Goal: Transaction & Acquisition: Purchase product/service

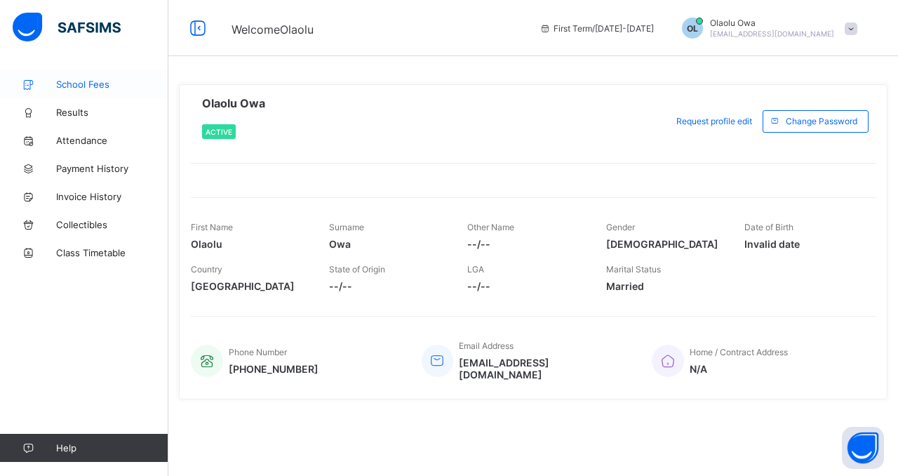
click at [79, 84] on span "School Fees" at bounding box center [112, 84] width 112 height 11
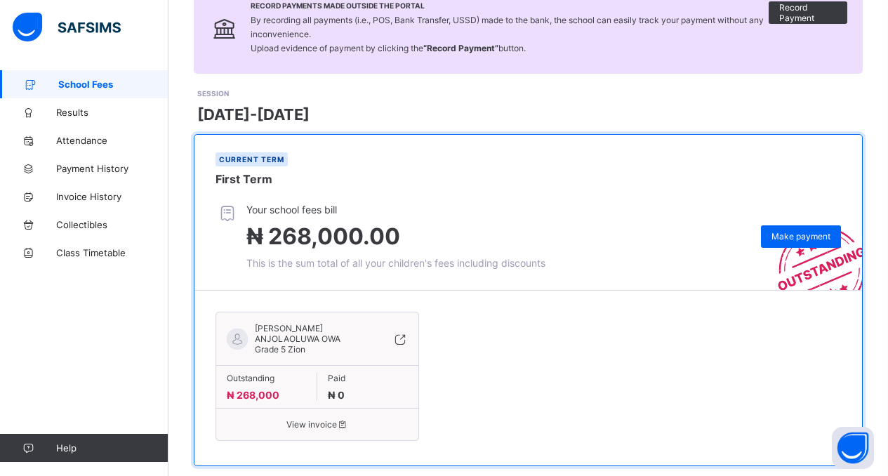
scroll to position [123, 0]
click at [801, 236] on span "Make payment" at bounding box center [800, 235] width 59 height 11
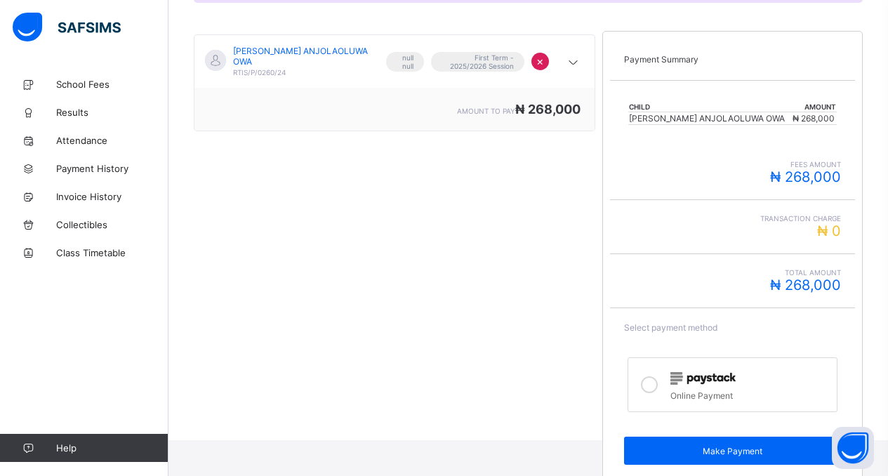
scroll to position [228, 0]
click at [655, 383] on icon at bounding box center [649, 383] width 17 height 17
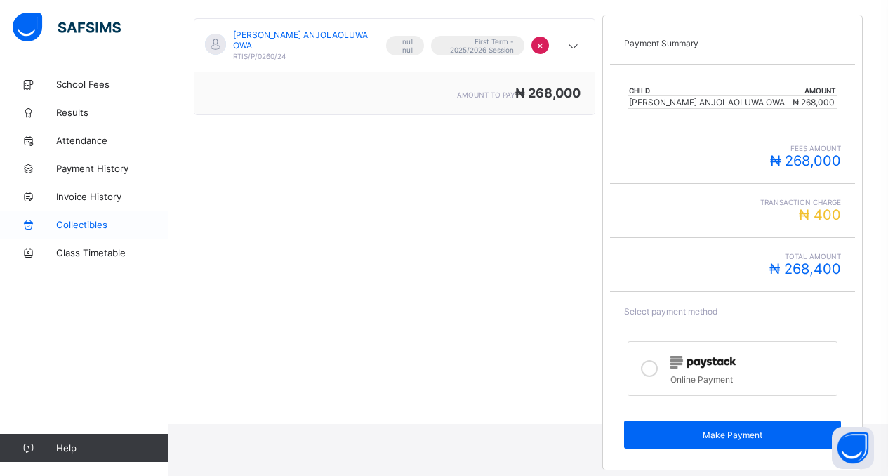
click at [84, 225] on span "Collectibles" at bounding box center [112, 224] width 112 height 11
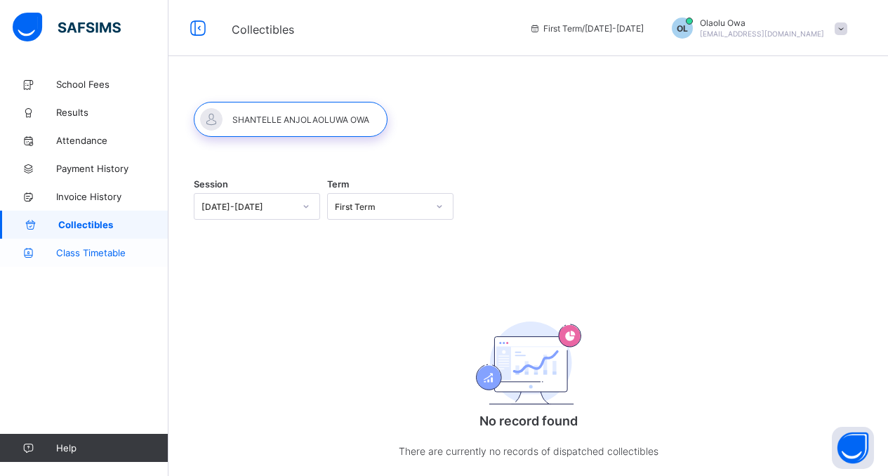
click at [86, 255] on span "Class Timetable" at bounding box center [112, 252] width 112 height 11
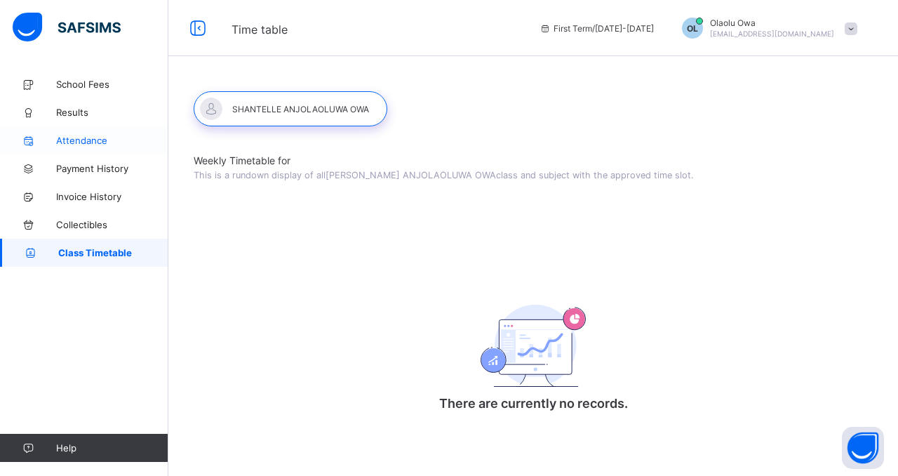
click at [86, 146] on link "Attendance" at bounding box center [84, 140] width 168 height 28
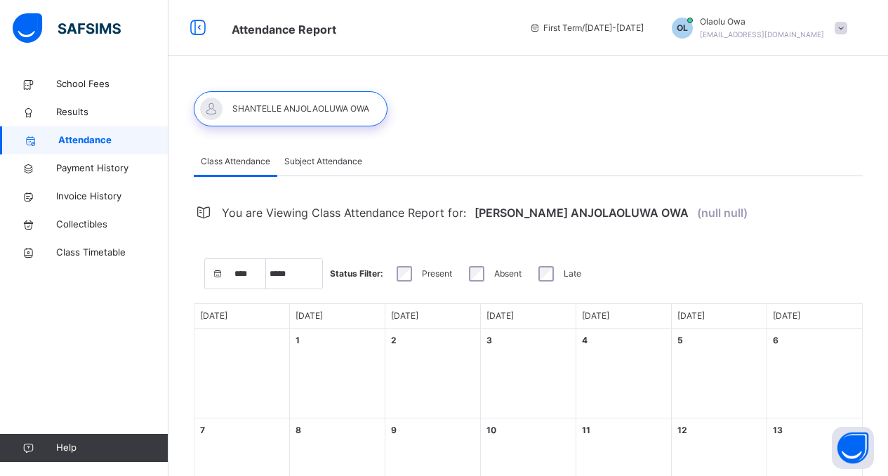
select select "****"
select select "*"
click at [81, 112] on span "Results" at bounding box center [112, 112] width 112 height 14
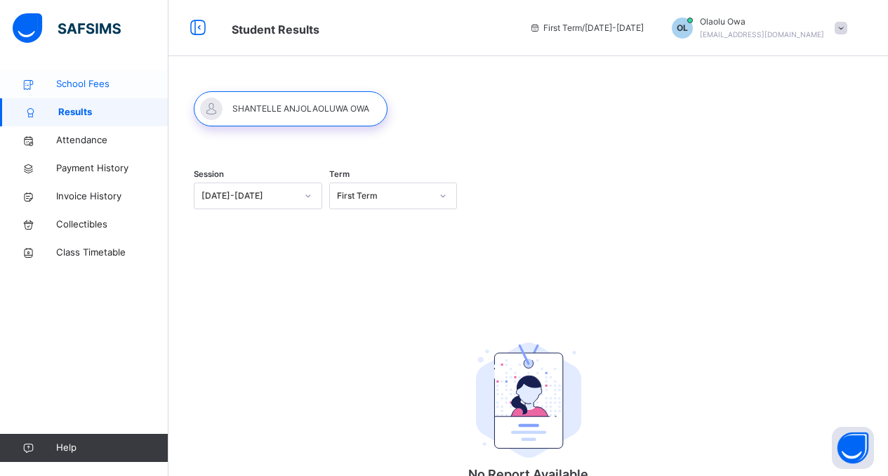
click at [91, 86] on span "School Fees" at bounding box center [112, 84] width 112 height 14
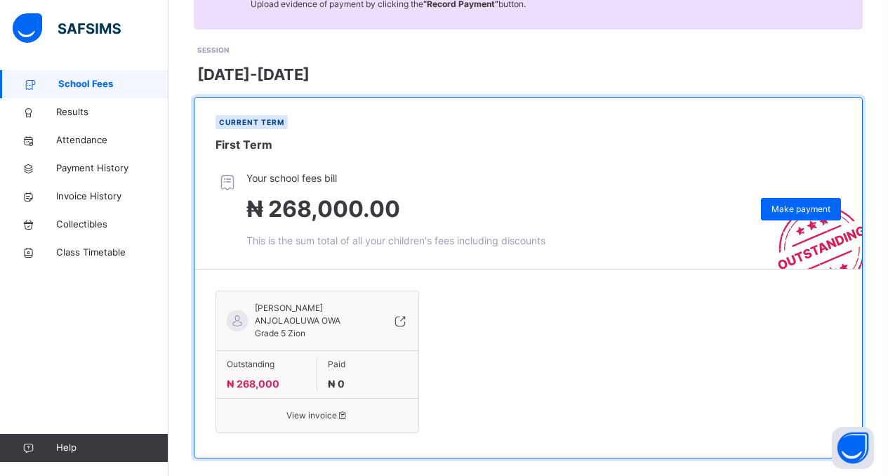
scroll to position [187, 0]
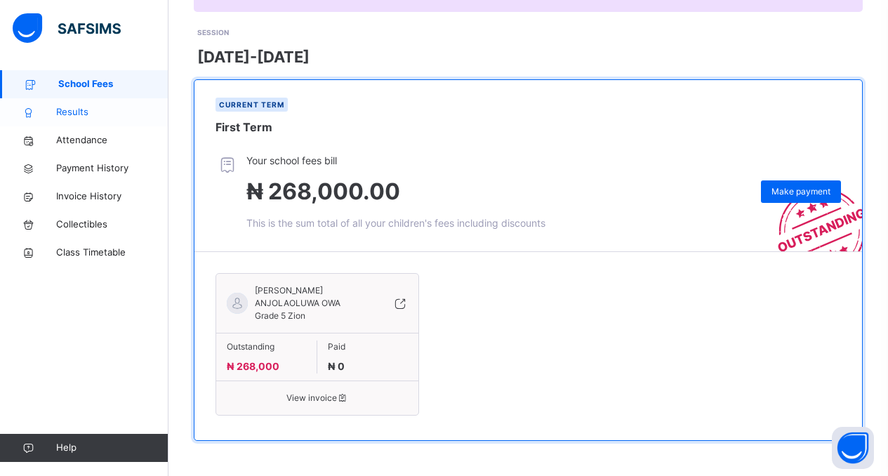
click at [71, 114] on span "Results" at bounding box center [112, 112] width 112 height 14
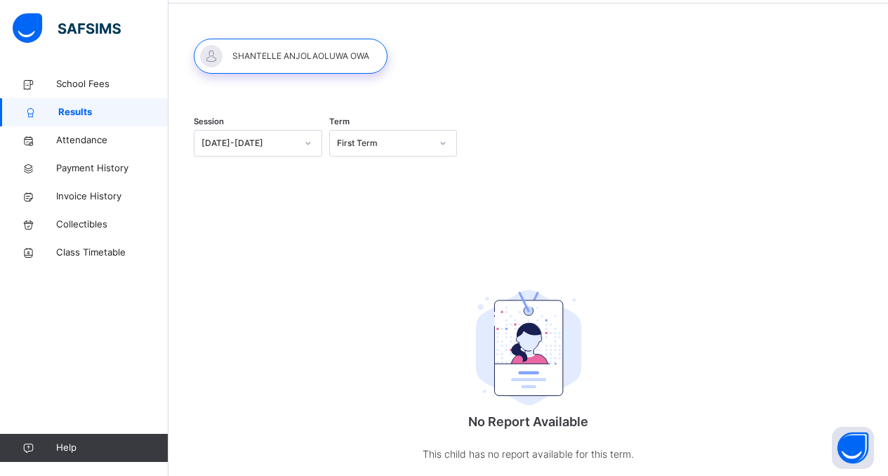
scroll to position [89, 0]
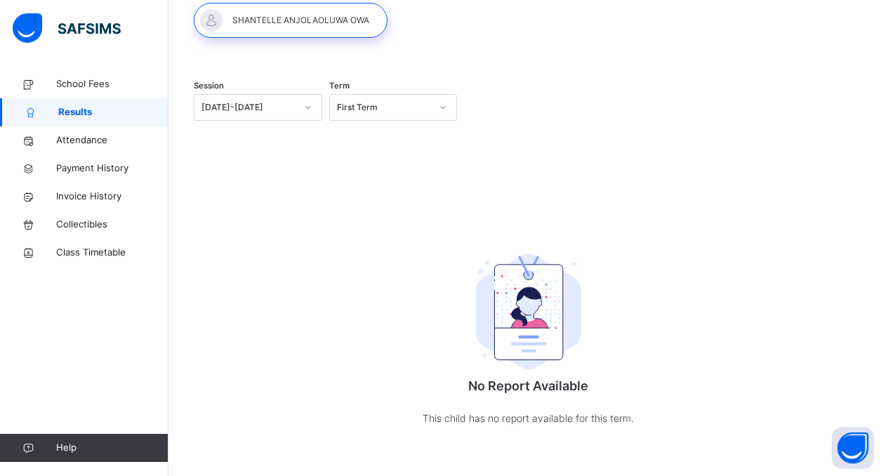
click at [309, 102] on icon at bounding box center [308, 107] width 8 height 14
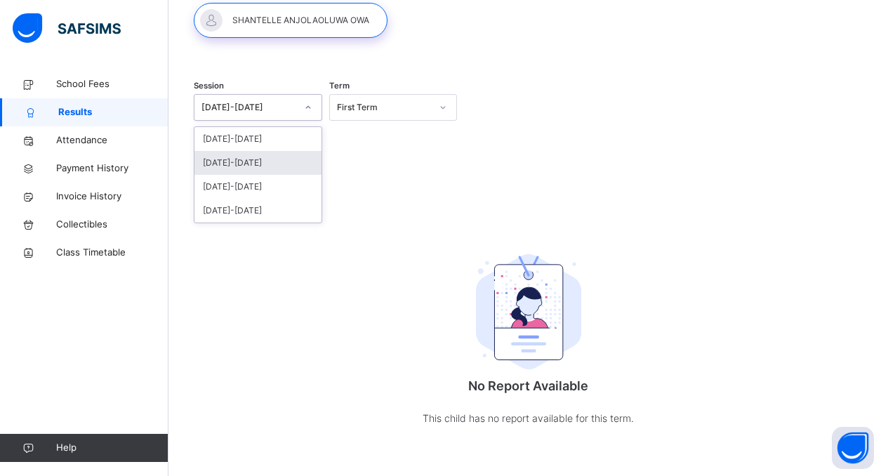
click at [273, 162] on div "[DATE]-[DATE]" at bounding box center [257, 163] width 127 height 24
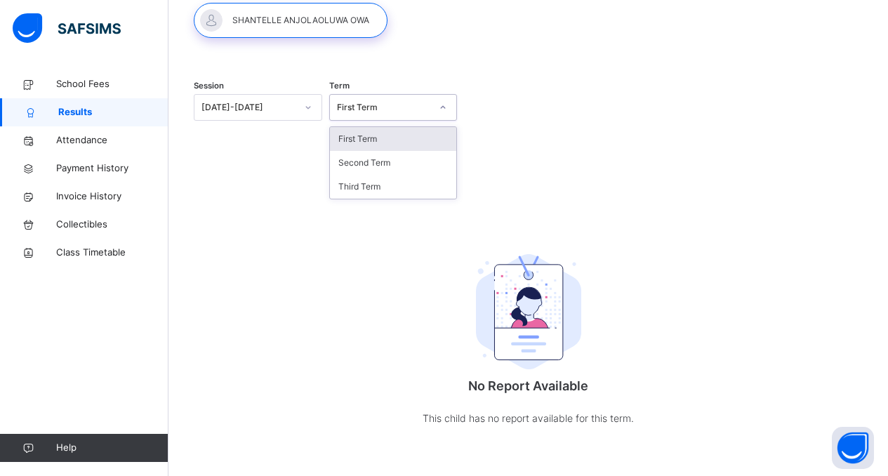
click at [455, 106] on div at bounding box center [443, 107] width 24 height 22
click at [397, 183] on div "Third Term" at bounding box center [393, 187] width 127 height 24
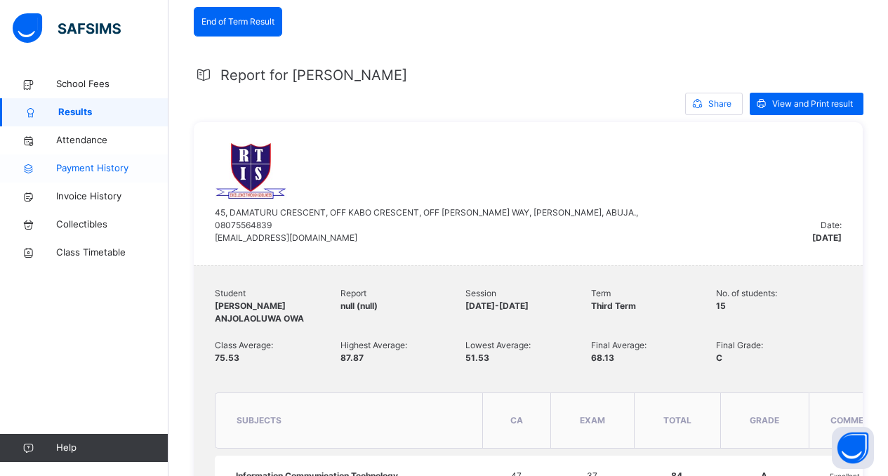
scroll to position [165, 0]
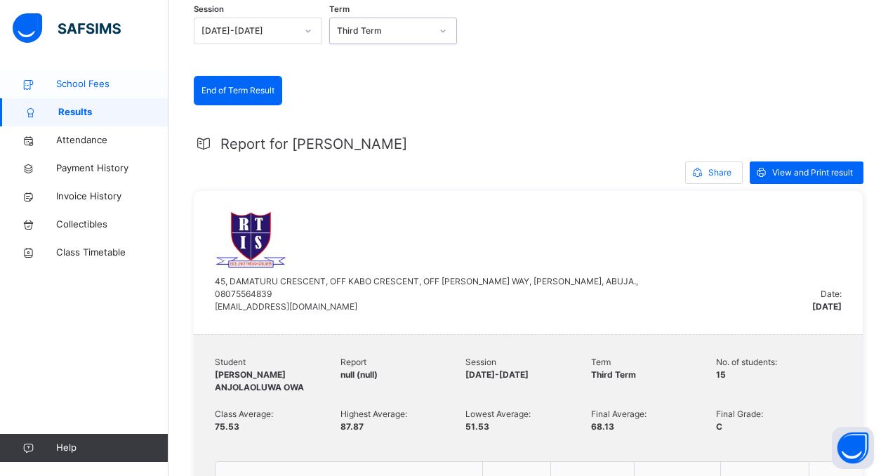
click at [89, 86] on span "School Fees" at bounding box center [112, 84] width 112 height 14
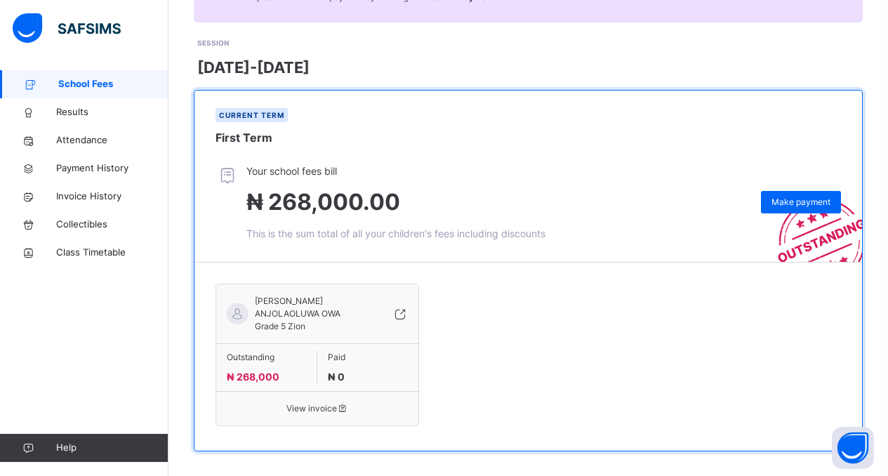
scroll to position [187, 0]
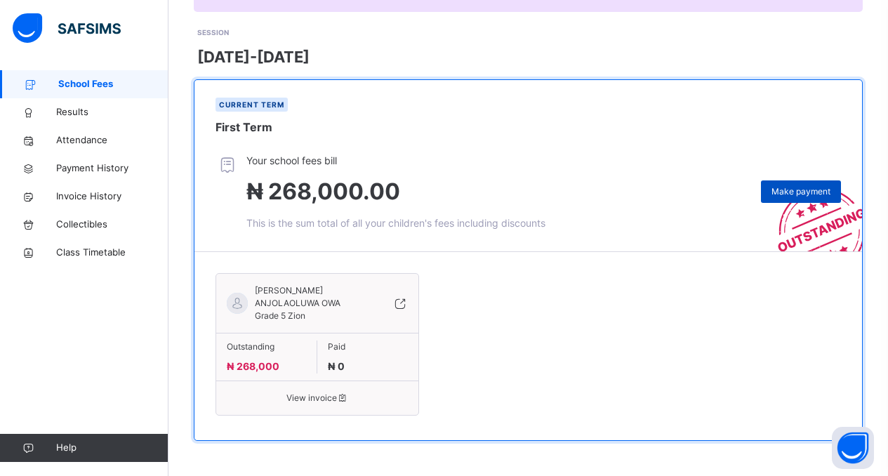
click at [797, 192] on span "Make payment" at bounding box center [800, 191] width 59 height 13
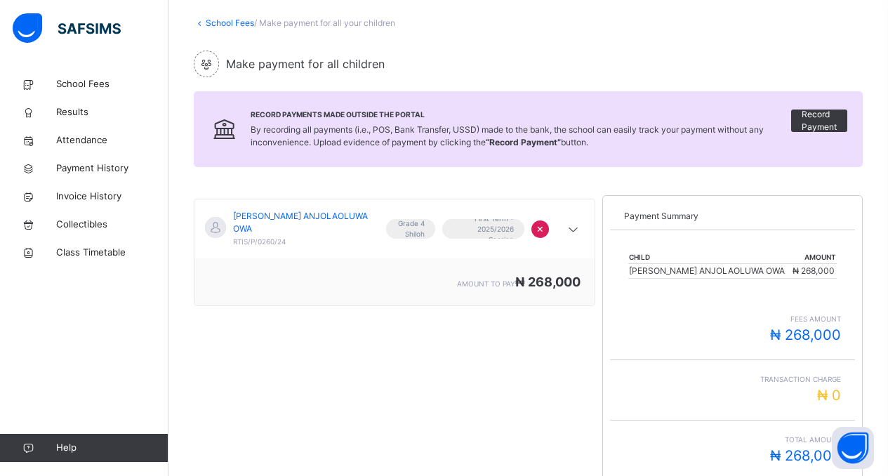
scroll to position [74, 0]
click at [580, 225] on icon at bounding box center [573, 231] width 17 height 18
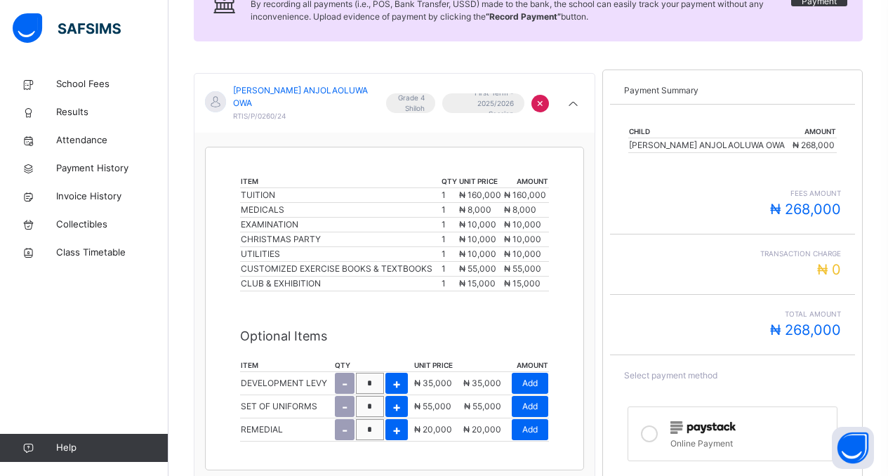
scroll to position [267, 0]
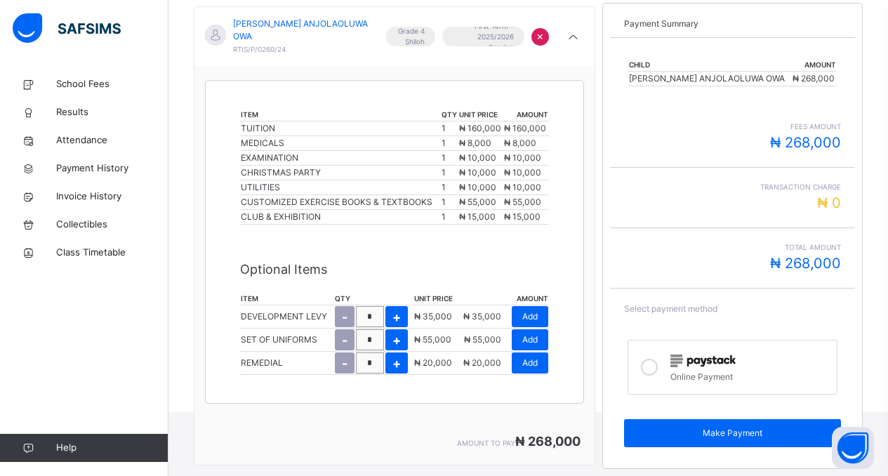
click at [655, 368] on icon at bounding box center [649, 367] width 17 height 17
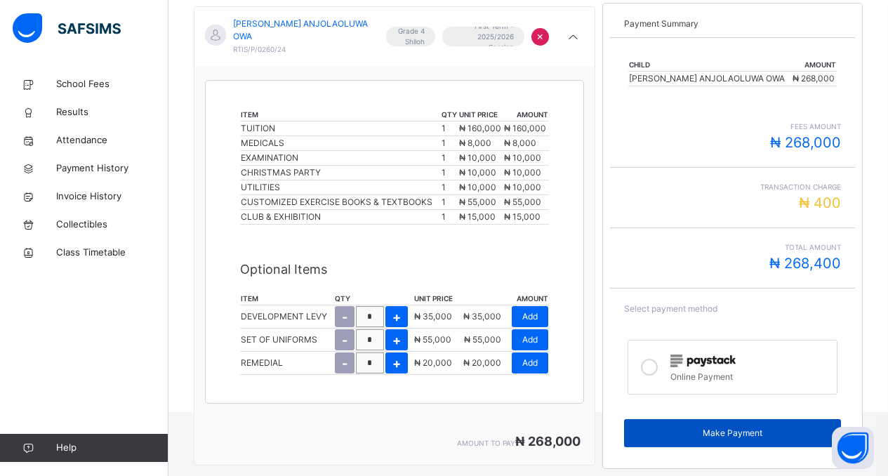
click at [733, 428] on span "Make Payment" at bounding box center [732, 433] width 196 height 13
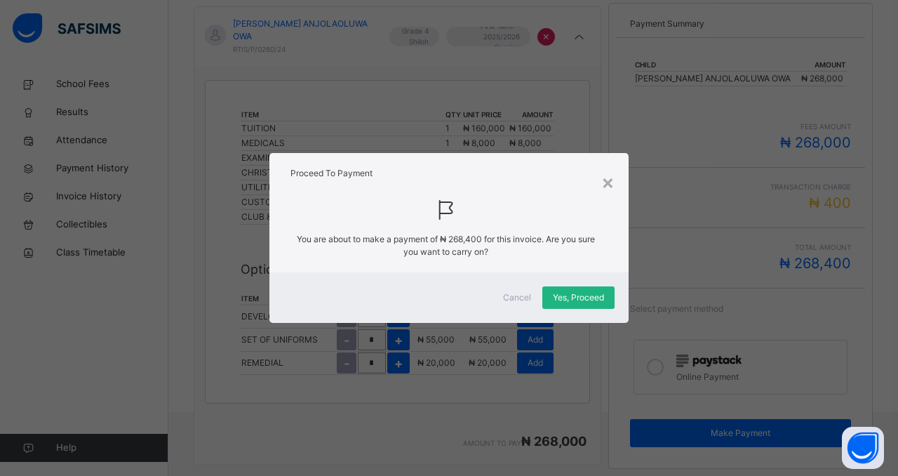
click at [575, 295] on span "Yes, Proceed" at bounding box center [578, 297] width 51 height 13
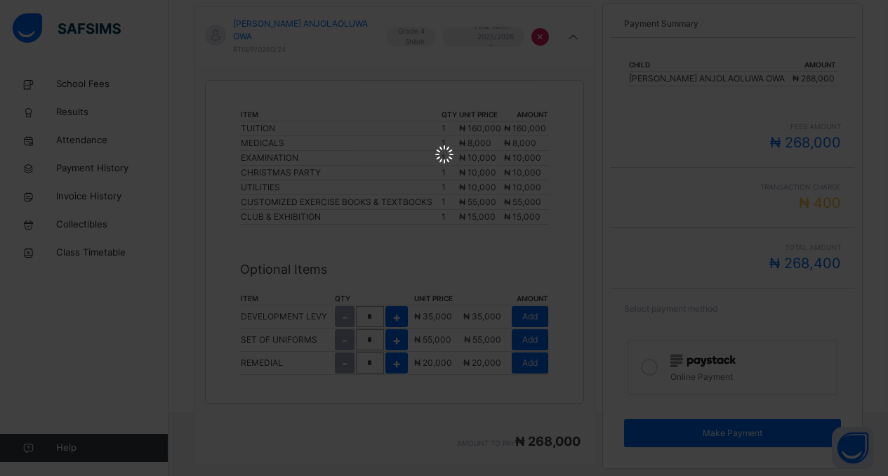
scroll to position [0, 0]
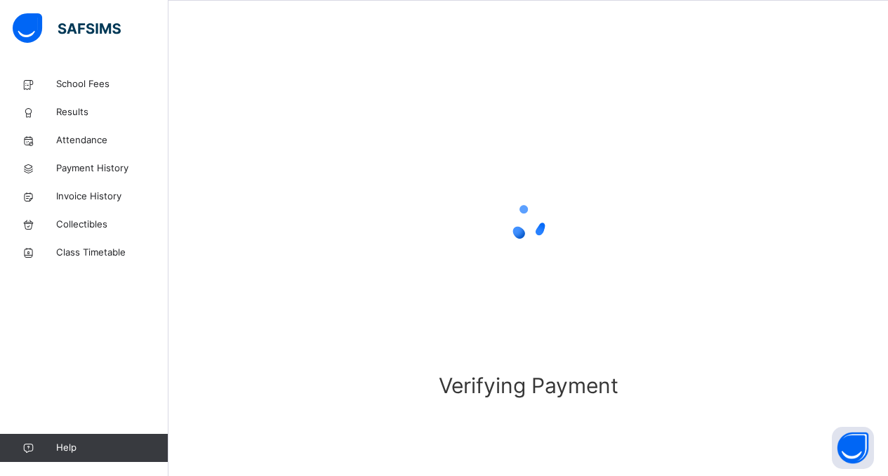
scroll to position [58, 0]
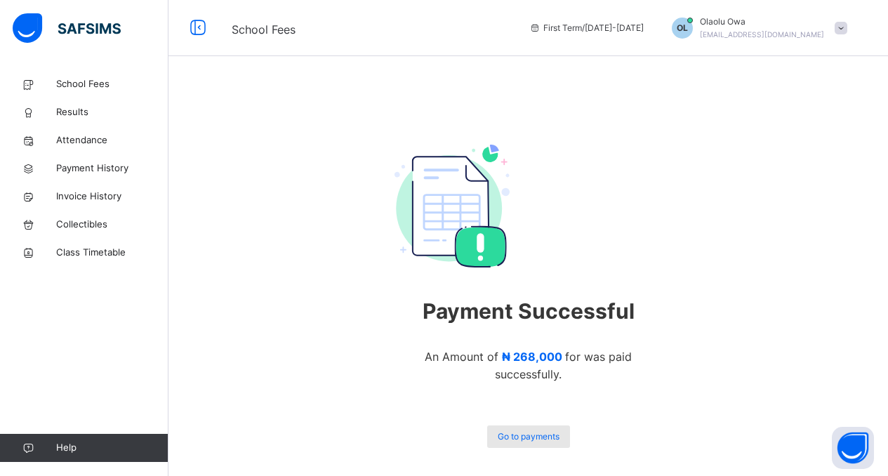
click at [529, 439] on span "Go to payments" at bounding box center [529, 436] width 62 height 13
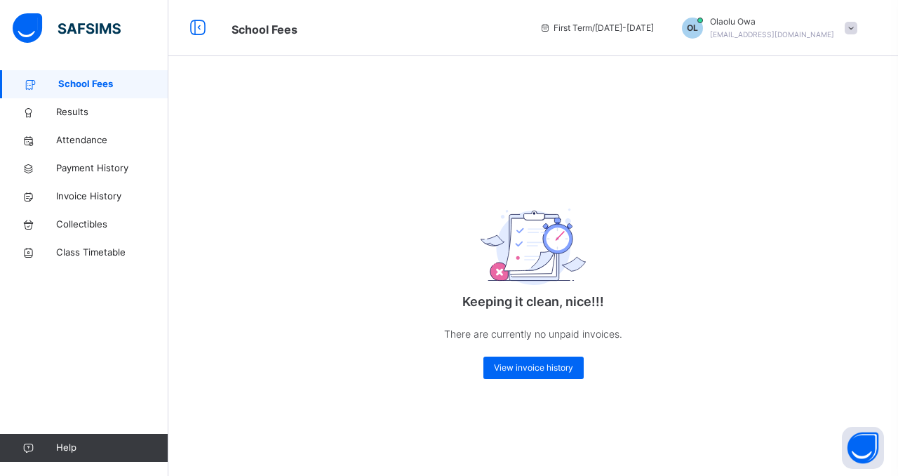
click at [84, 79] on span "School Fees" at bounding box center [113, 84] width 110 height 14
click at [86, 165] on span "Payment History" at bounding box center [112, 168] width 112 height 14
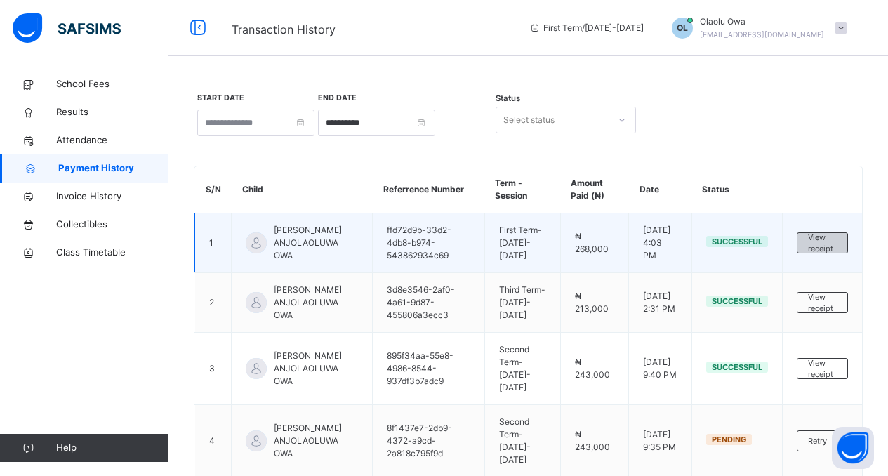
click at [825, 238] on span "View receipt" at bounding box center [822, 243] width 29 height 23
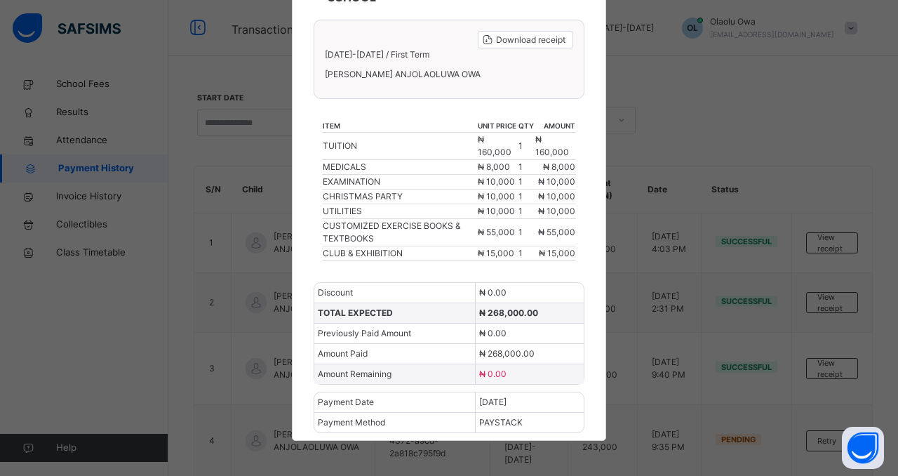
scroll to position [162, 0]
click at [502, 34] on span "Download receipt" at bounding box center [530, 40] width 69 height 13
click at [667, 85] on div "× REDEEMER TEAP INTERNATIONAL SCHOOL Download receipt [DATE]-[DATE] / First Ter…" at bounding box center [449, 238] width 898 height 476
click at [707, 112] on div "× REDEEMER TEAP INTERNATIONAL SCHOOL Download receipt [DATE]-[DATE] / First Ter…" at bounding box center [449, 238] width 898 height 476
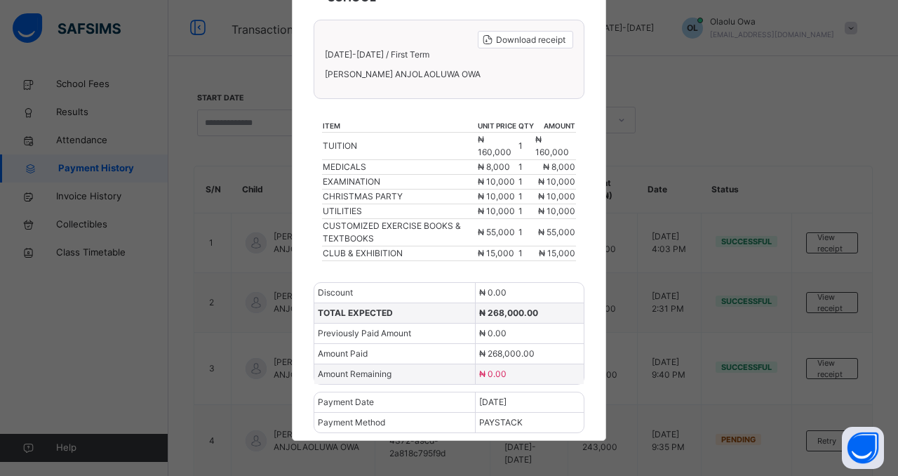
click at [712, 126] on div "× REDEEMER TEAP INTERNATIONAL SCHOOL Download receipt [DATE]-[DATE] / First Ter…" at bounding box center [449, 238] width 898 height 476
click at [702, 92] on div "× REDEEMER TEAP INTERNATIONAL SCHOOL Download receipt [DATE]-[DATE] / First Ter…" at bounding box center [449, 238] width 898 height 476
click at [659, 114] on div "× REDEEMER TEAP INTERNATIONAL SCHOOL Download receipt [DATE]-[DATE] / First Ter…" at bounding box center [449, 238] width 898 height 476
click at [679, 81] on div "× REDEEMER TEAP INTERNATIONAL SCHOOL Download receipt [DATE]-[DATE] / First Ter…" at bounding box center [449, 238] width 898 height 476
